Goal: Ask a question

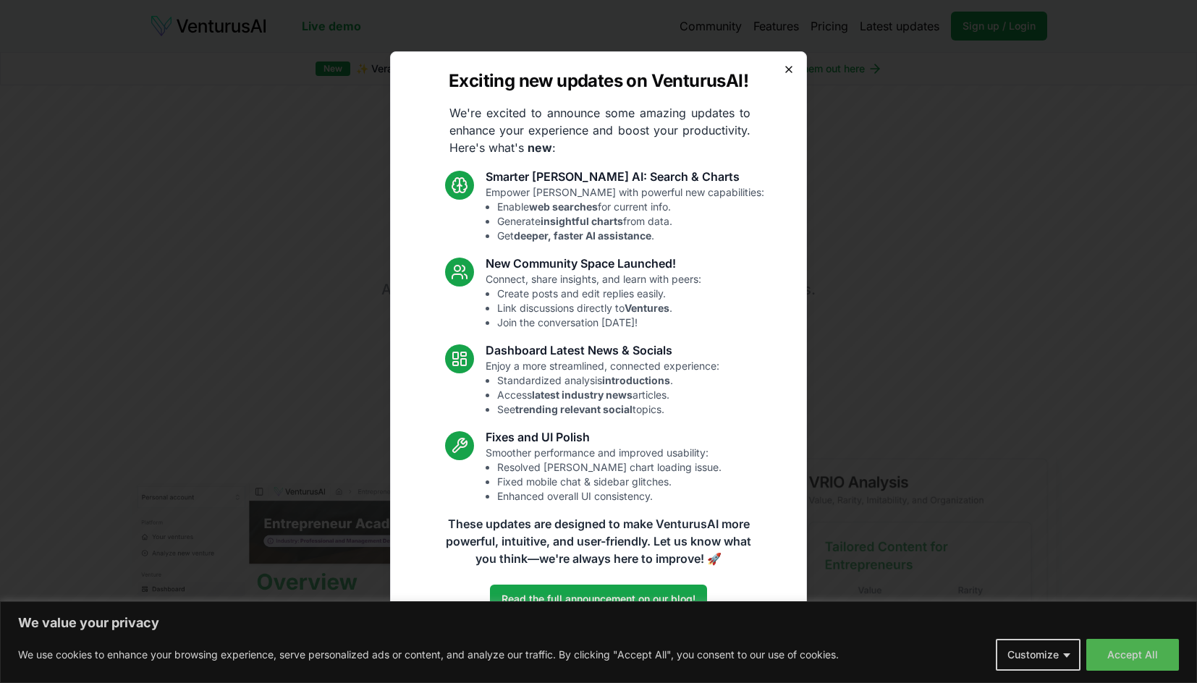
click at [788, 69] on icon "button" at bounding box center [789, 70] width 6 height 6
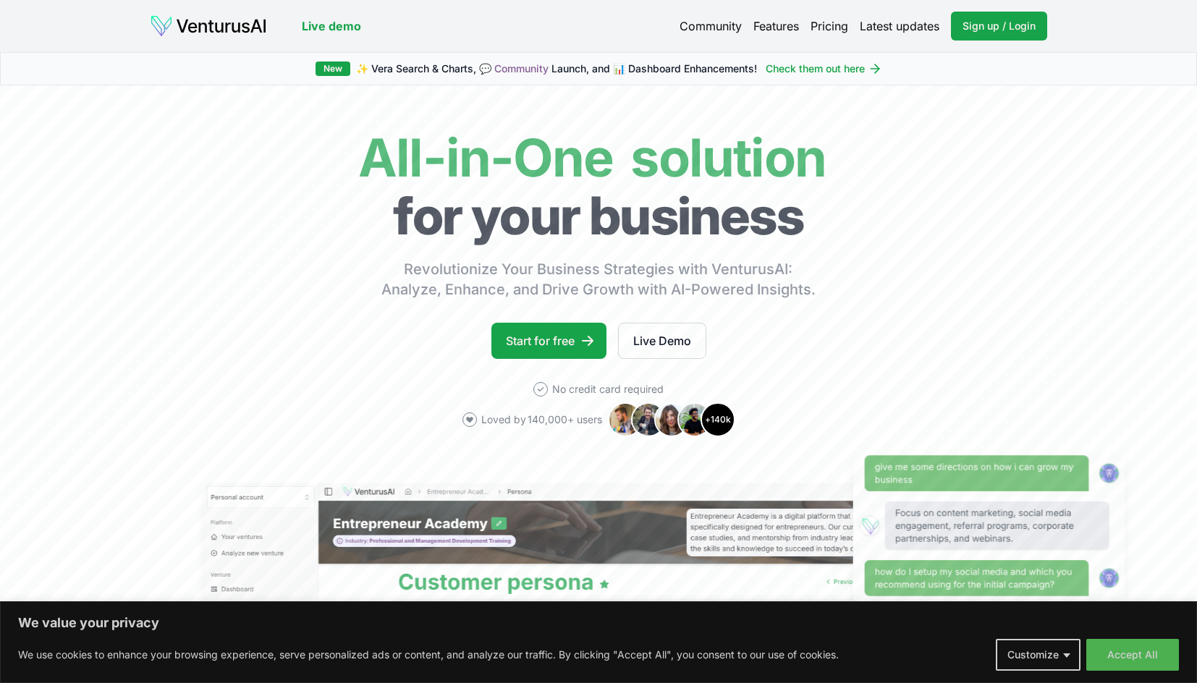
click at [832, 27] on link "Pricing" at bounding box center [829, 25] width 38 height 17
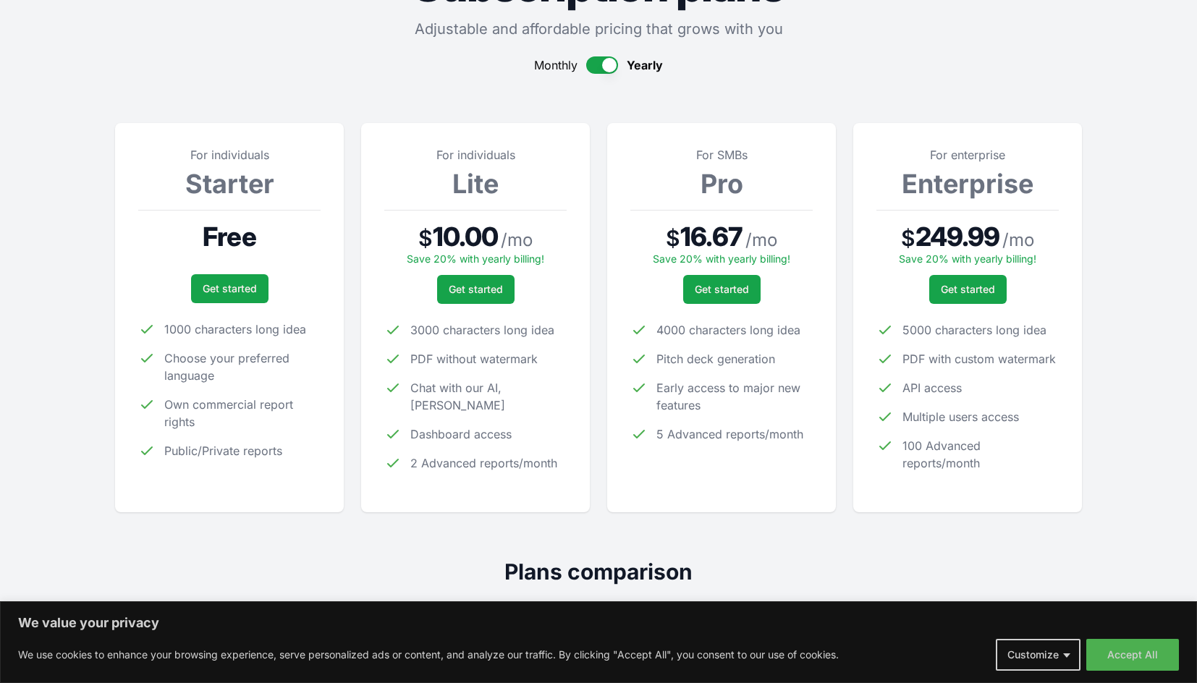
scroll to position [112, 0]
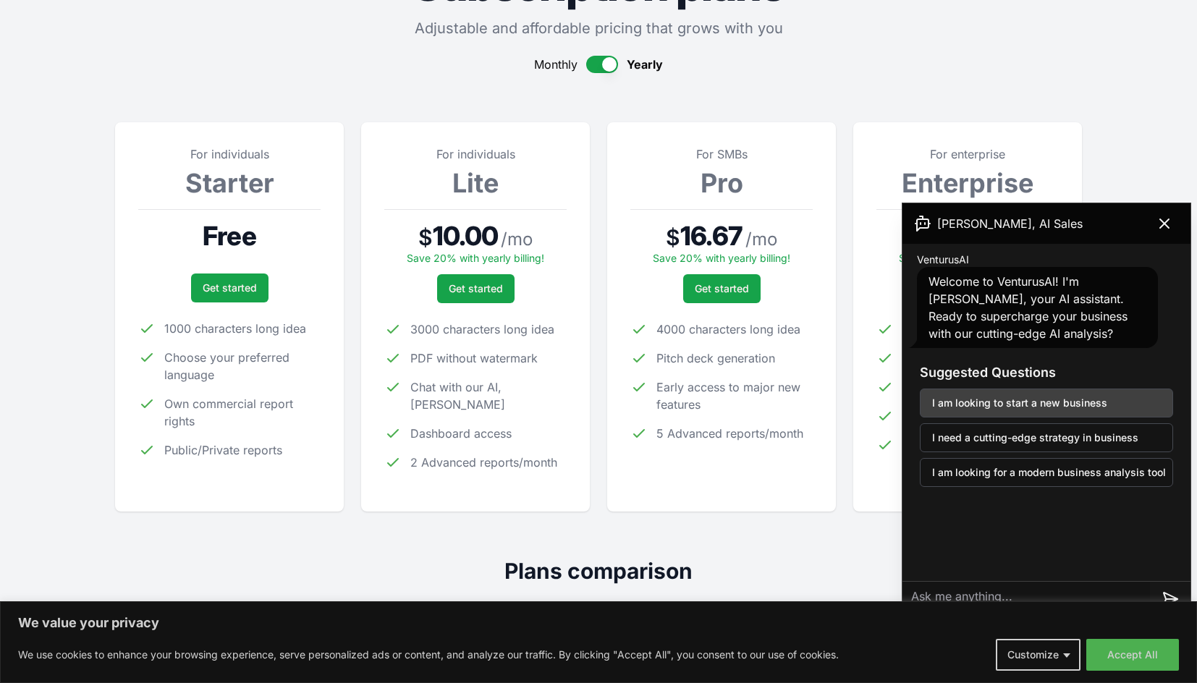
click at [1066, 401] on button "I am looking to start a new business" at bounding box center [1046, 403] width 253 height 29
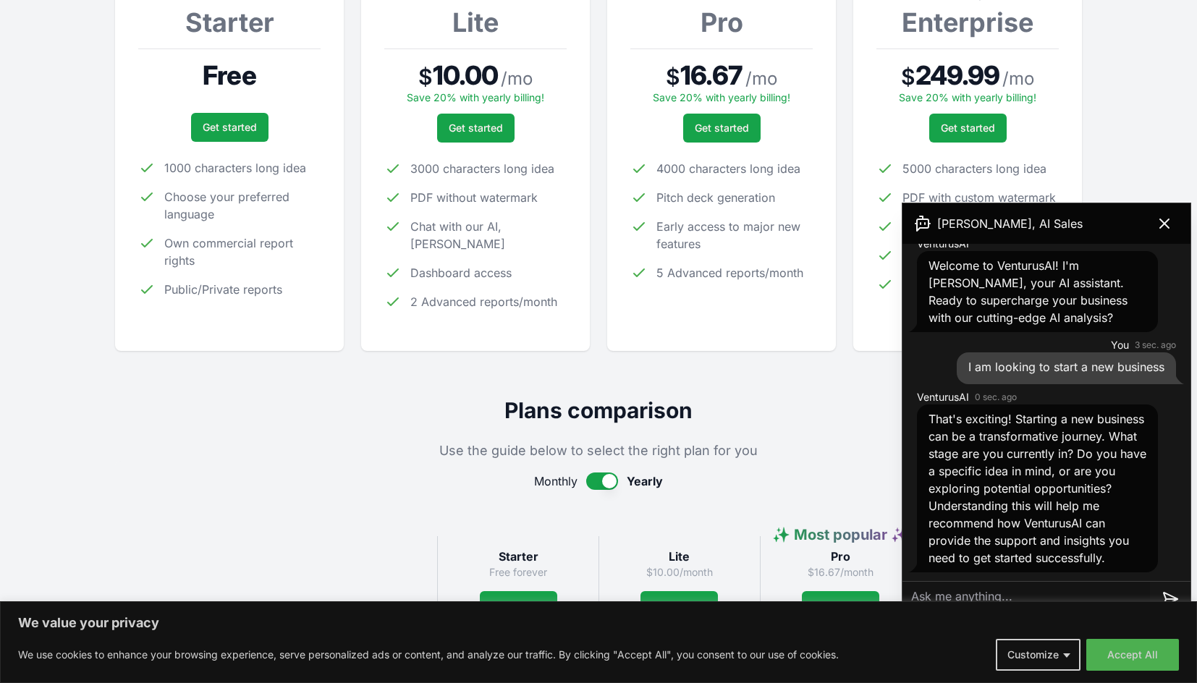
scroll to position [276, 0]
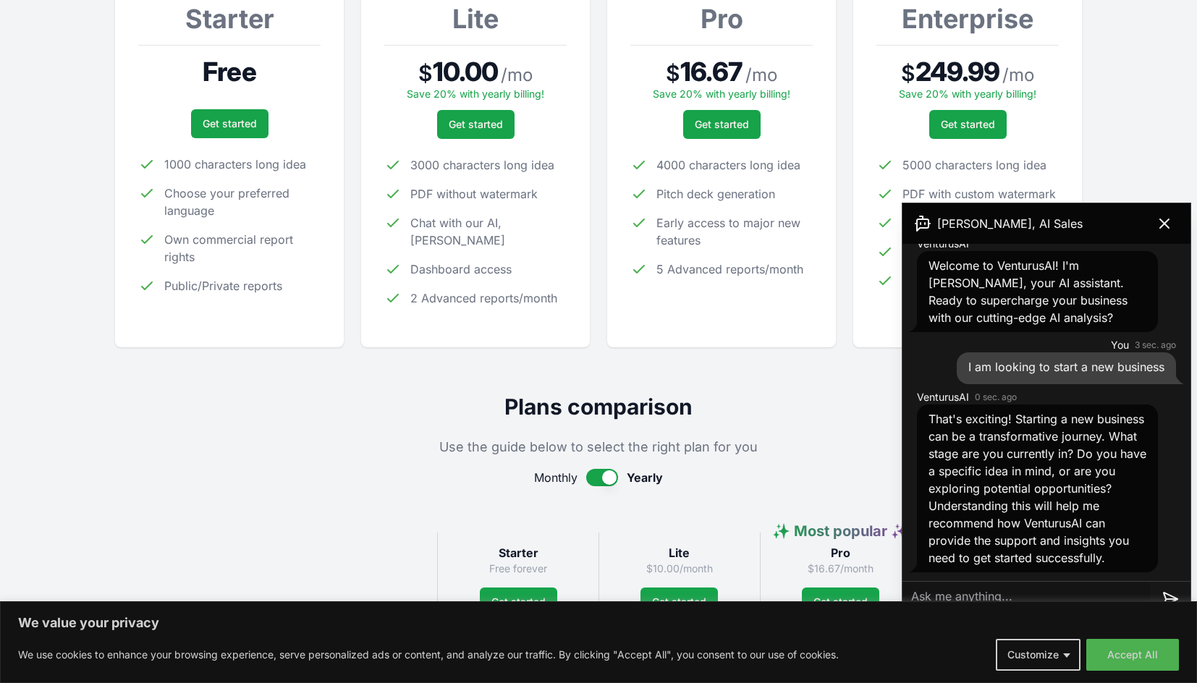
click at [1093, 594] on textarea at bounding box center [1025, 599] width 247 height 35
paste textarea "help trainers, authors, speakers, coaches, and consultants build licensing and …"
click at [914, 578] on textarea "help trainers, authors, speakers, coaches, and consultants build licensing and …" at bounding box center [1025, 590] width 247 height 64
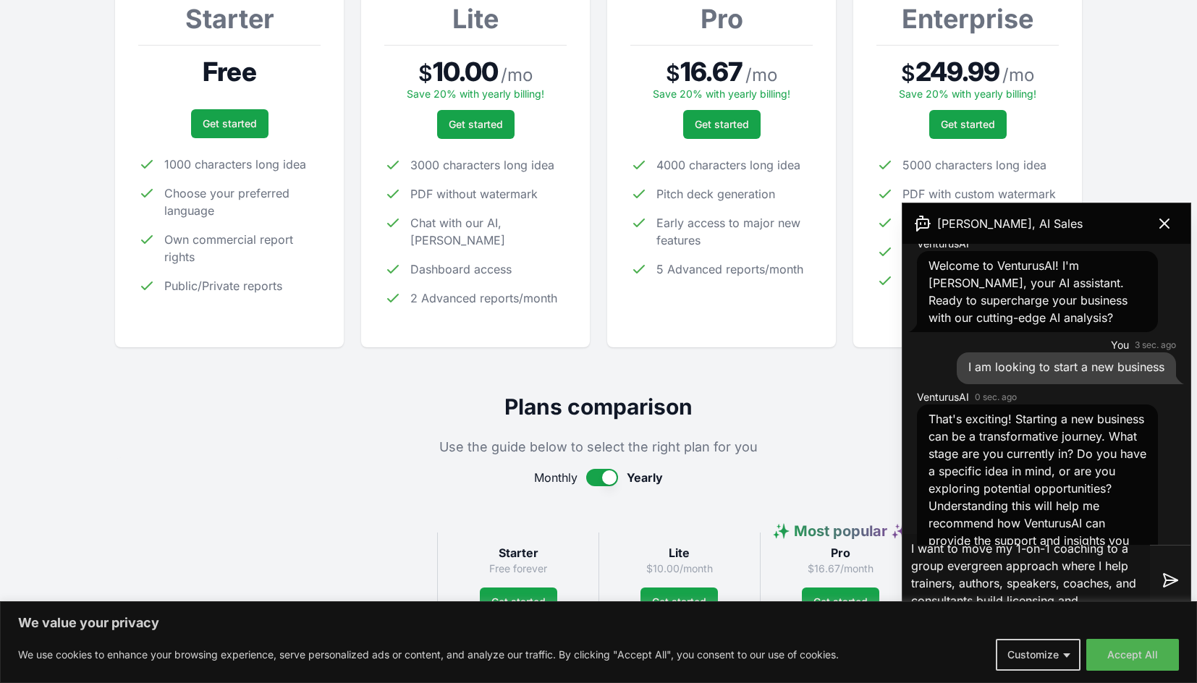
scroll to position [6, 0]
click at [1105, 593] on textarea "I want to move my 1-on-1 coaching to a group evergreen approach where I help tr…" at bounding box center [1025, 580] width 247 height 93
click at [1093, 593] on textarea "I want to move my 1-on-1 coaching to a group evergreen approach where I help tr…" at bounding box center [1025, 580] width 247 height 93
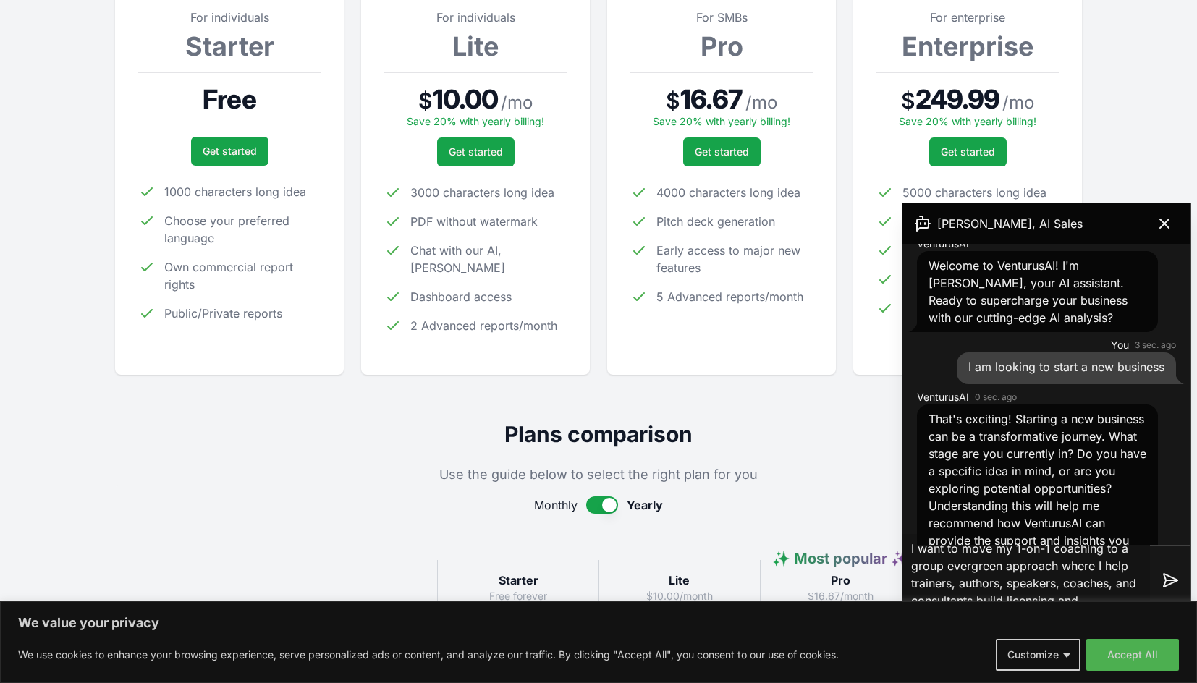
scroll to position [247, 0]
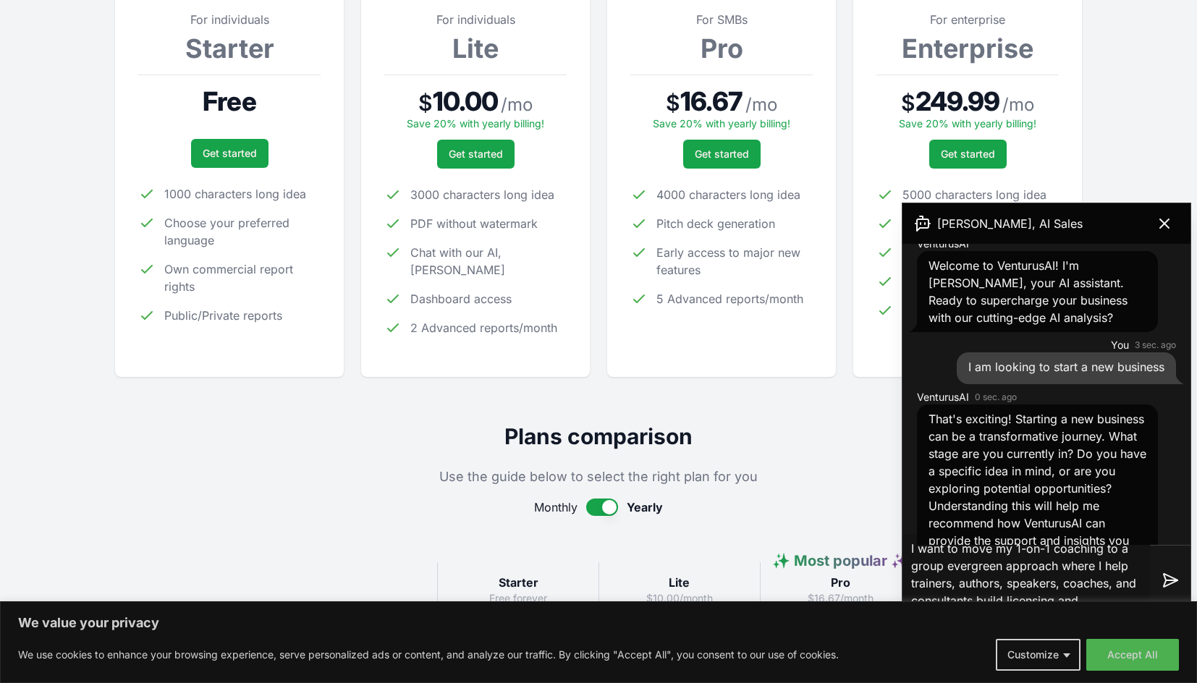
drag, startPoint x: 1094, startPoint y: 564, endPoint x: 963, endPoint y: 548, distance: 131.9
click at [963, 548] on textarea "I want to move my 1-on-1 coaching to a group evergreen approach where I help tr…" at bounding box center [1025, 580] width 247 height 93
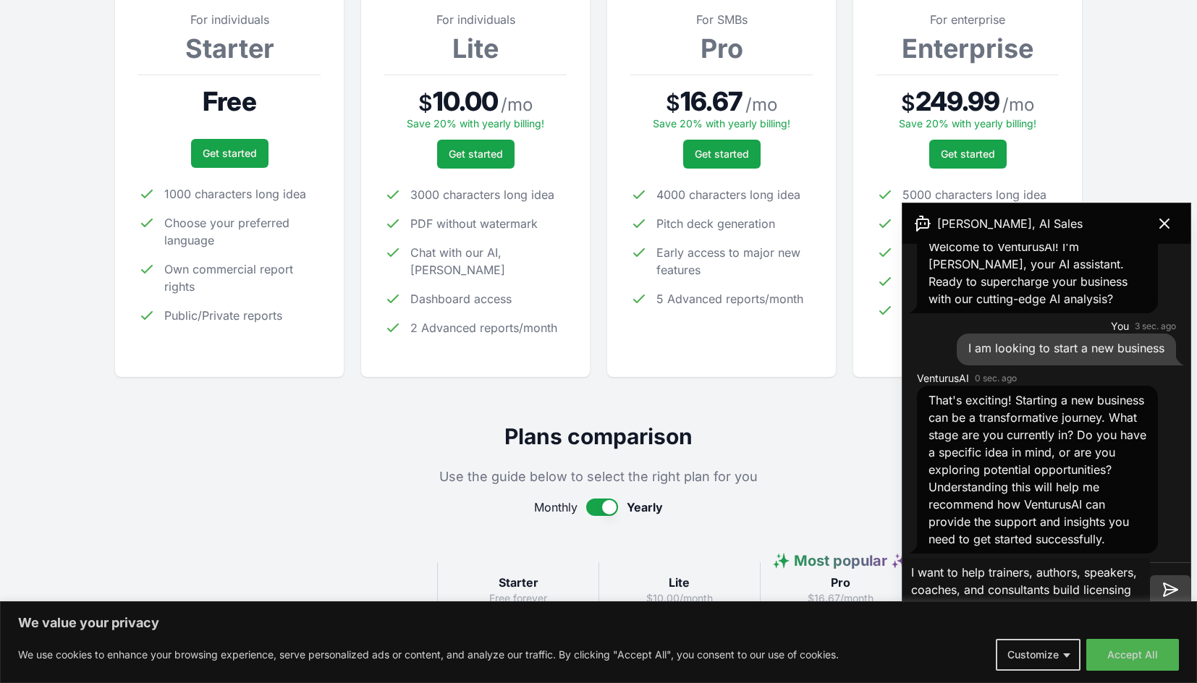
type textarea "I want to help trainers, authors, speakers, coaches, and consultants build lice…"
click at [1150, 586] on button at bounding box center [1170, 589] width 41 height 29
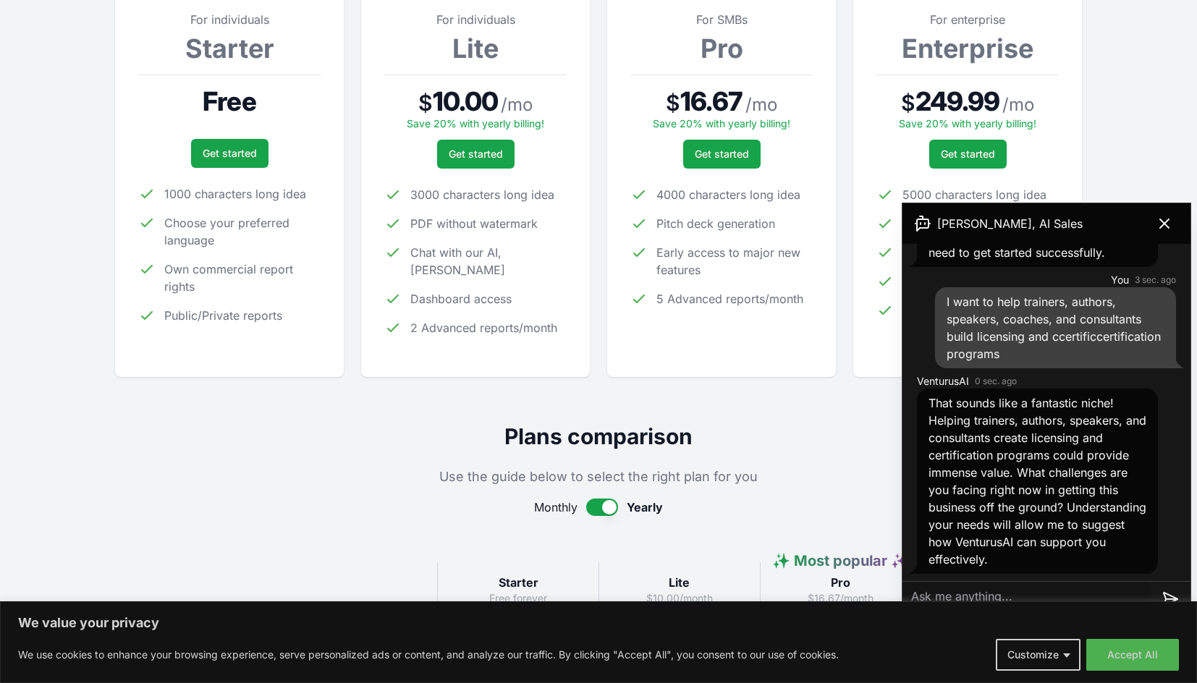
scroll to position [323, 0]
click at [1091, 600] on textarea at bounding box center [1025, 599] width 247 height 35
type textarea "Comapring to a competing idea"
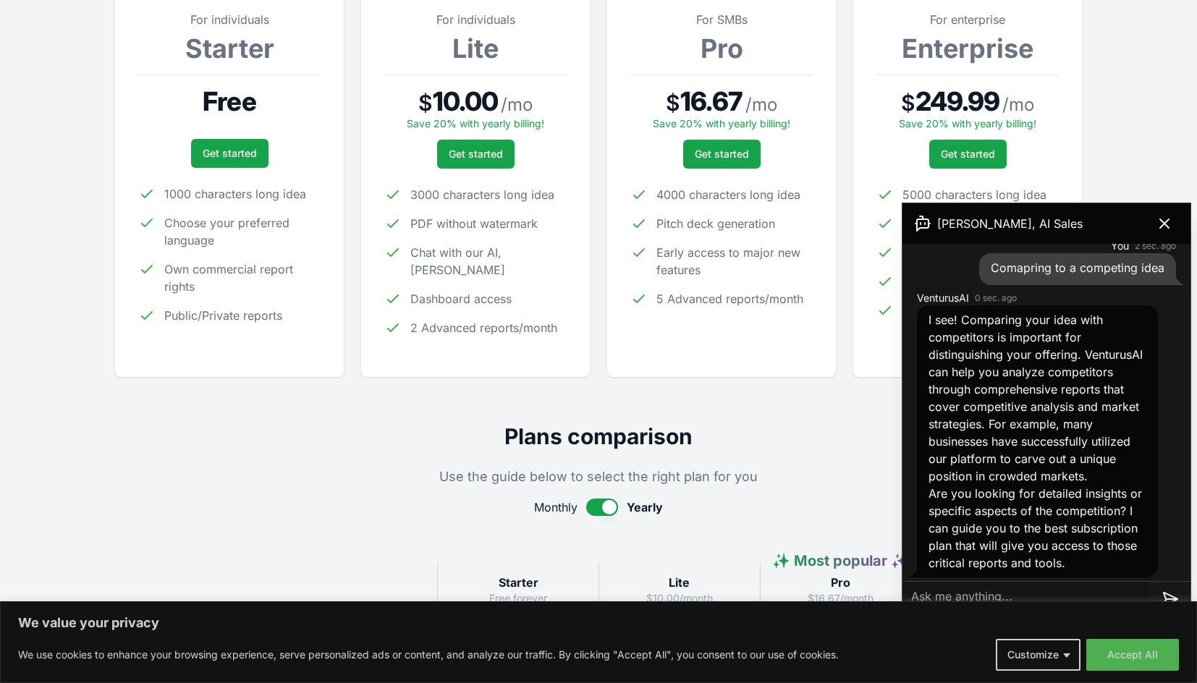
scroll to position [667, 0]
